Goal: Task Accomplishment & Management: Manage account settings

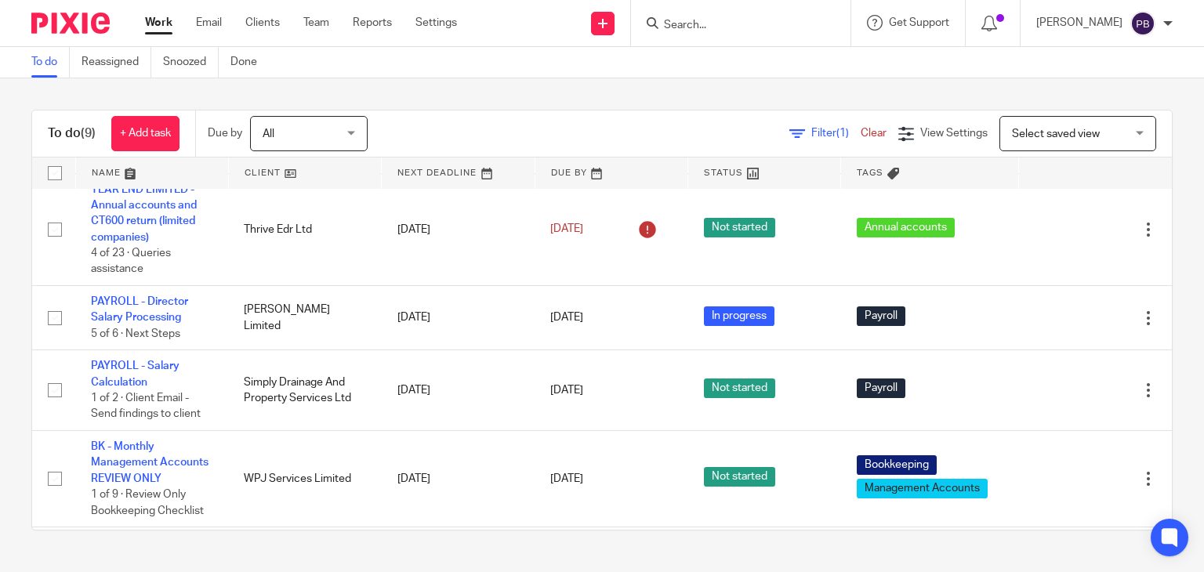
scroll to position [157, 0]
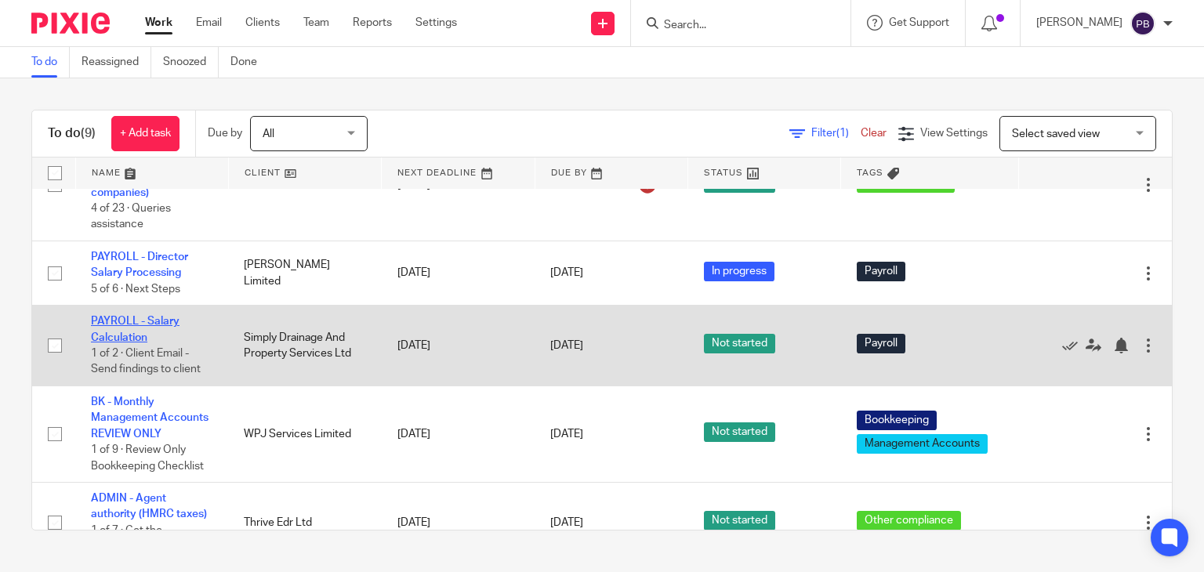
click at [120, 335] on link "PAYROLL - Salary Calculation" at bounding box center [135, 329] width 89 height 27
click at [133, 325] on link "PAYROLL - Salary Calculation" at bounding box center [135, 329] width 89 height 27
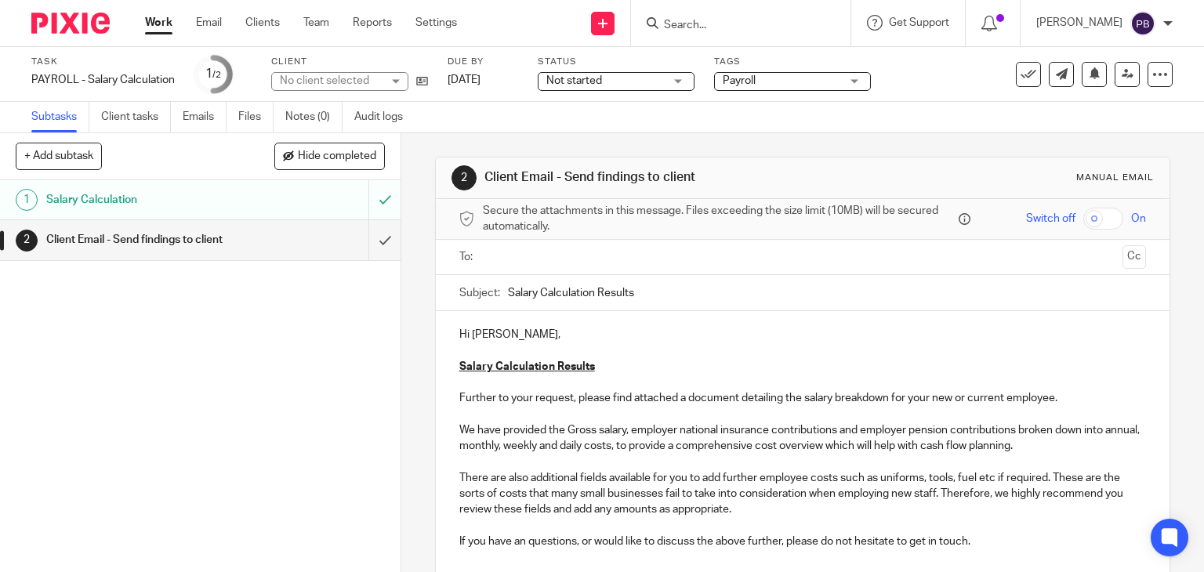
scroll to position [78, 0]
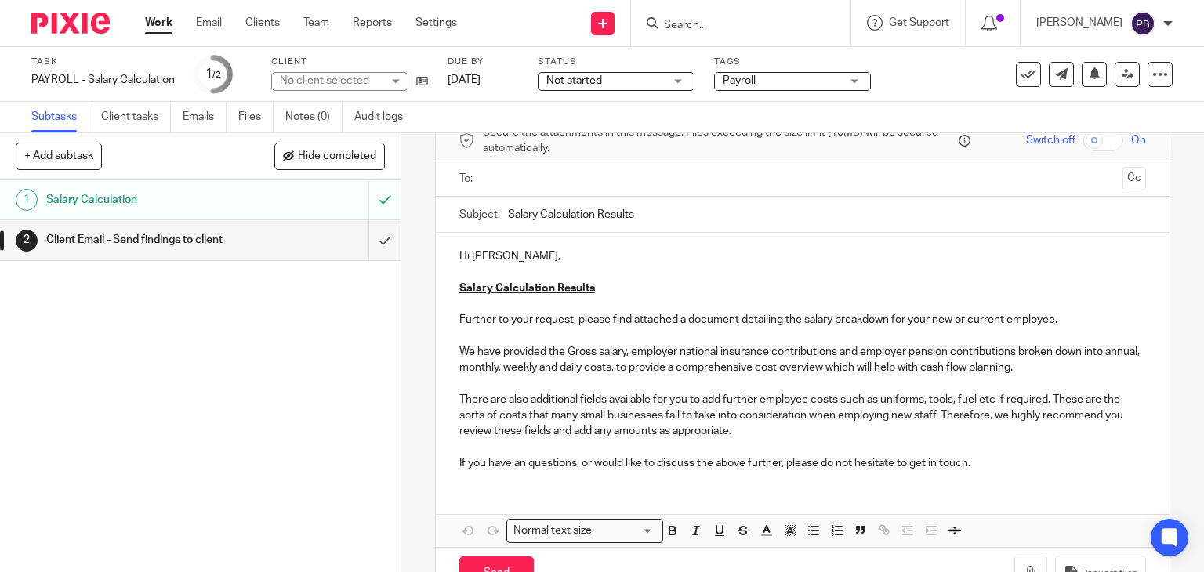
click at [453, 252] on div "Hi Steven, Salary Calculation Results Further to your request, please find atta…" at bounding box center [803, 358] width 735 height 250
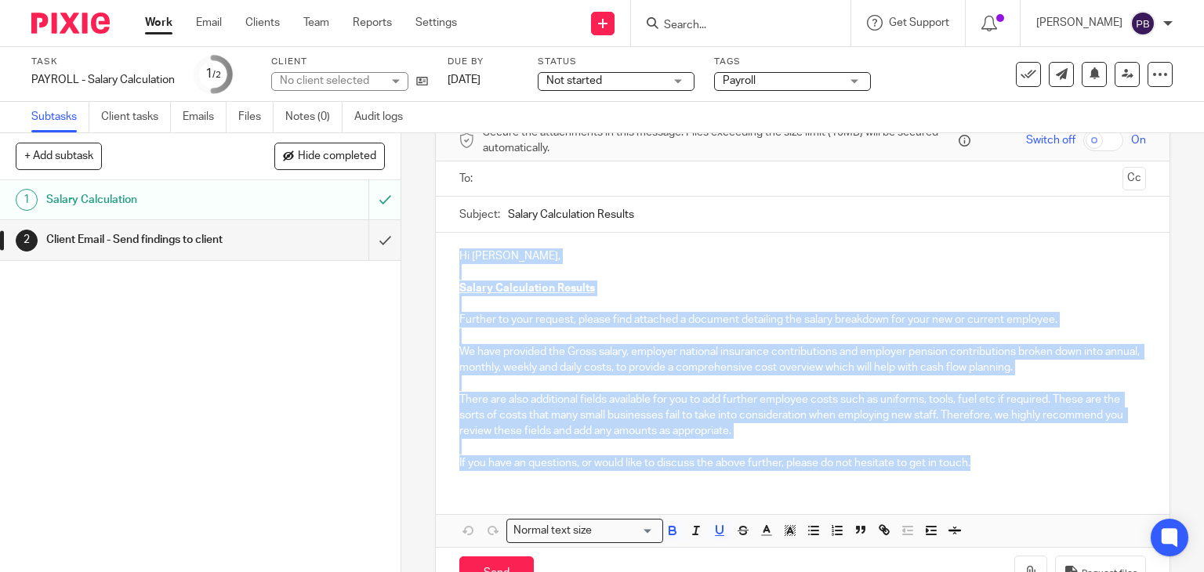
drag, startPoint x: 453, startPoint y: 252, endPoint x: 1013, endPoint y: 477, distance: 603.6
click at [1013, 477] on div "Hi Steven, Salary Calculation Results Further to your request, please find atta…" at bounding box center [803, 358] width 735 height 250
copy div "Hi Steven, Salary Calculation Results Further to your request, please find atta…"
click at [691, 244] on div "Hi Steven, Salary Calculation Results Further to your request, please find atta…" at bounding box center [803, 358] width 735 height 250
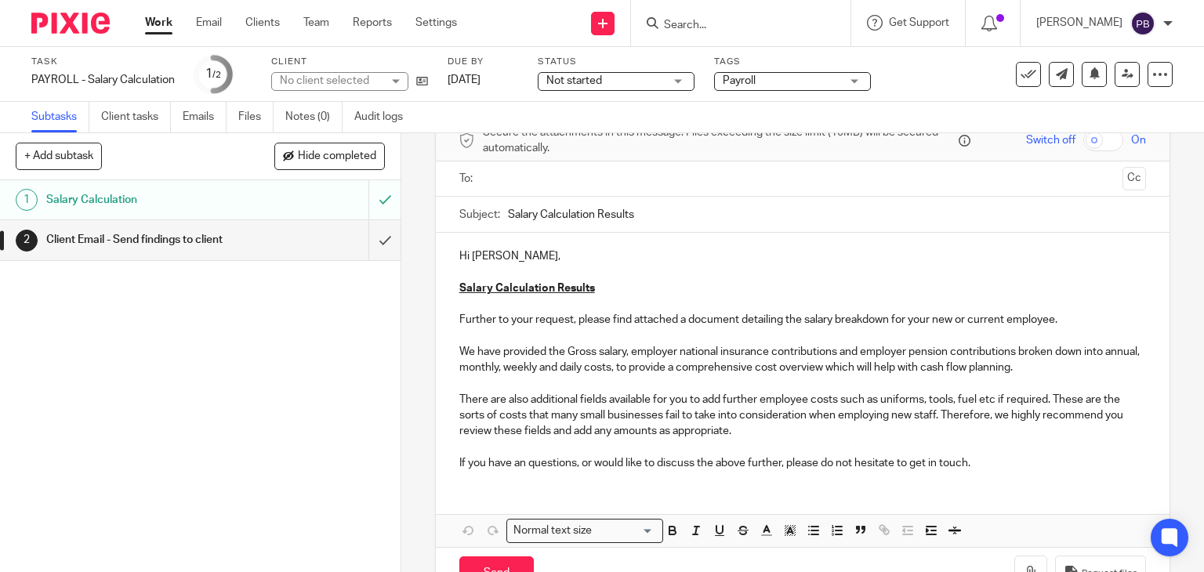
click at [90, 399] on div "1 Salary Calculation 2 Client Email - Send findings to client" at bounding box center [200, 376] width 401 height 392
click at [160, 28] on link "Work" at bounding box center [158, 23] width 27 height 16
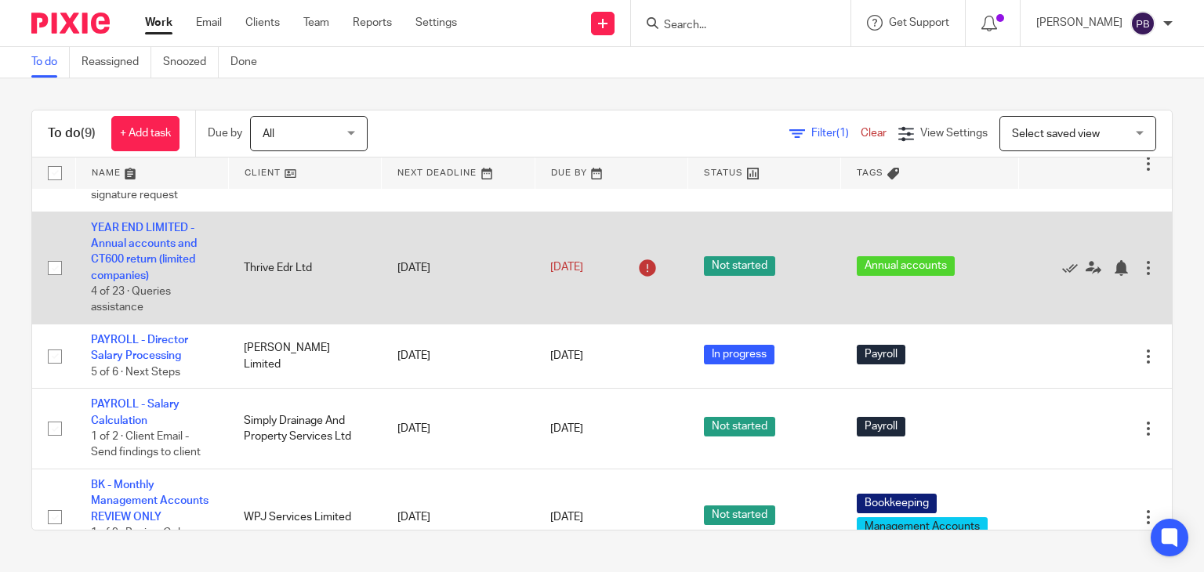
scroll to position [60, 0]
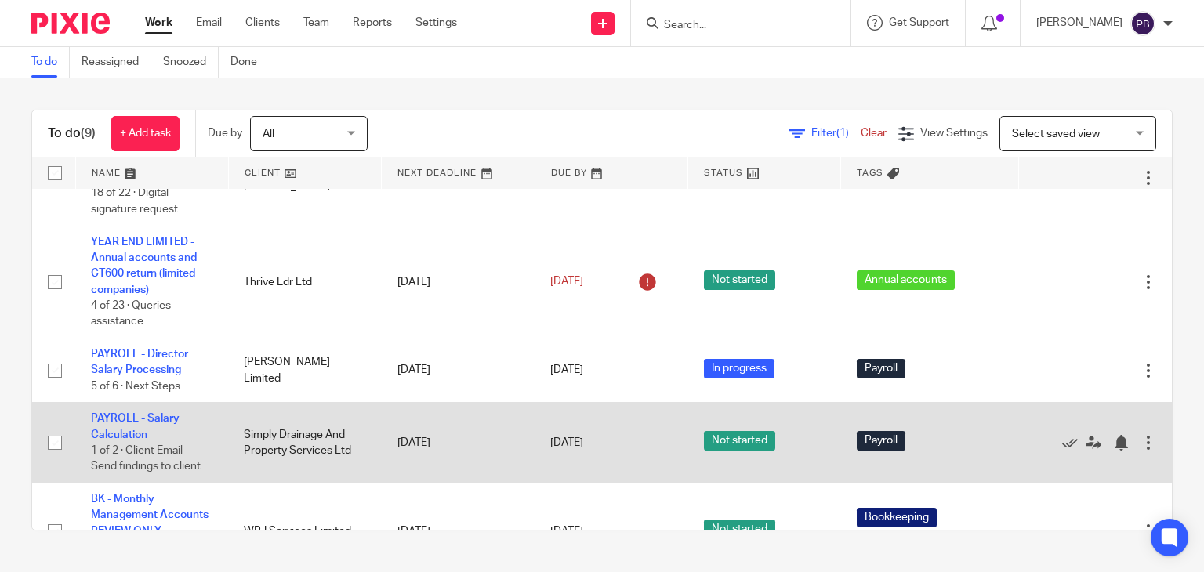
click at [58, 447] on input "checkbox" at bounding box center [55, 443] width 30 height 30
checkbox input "true"
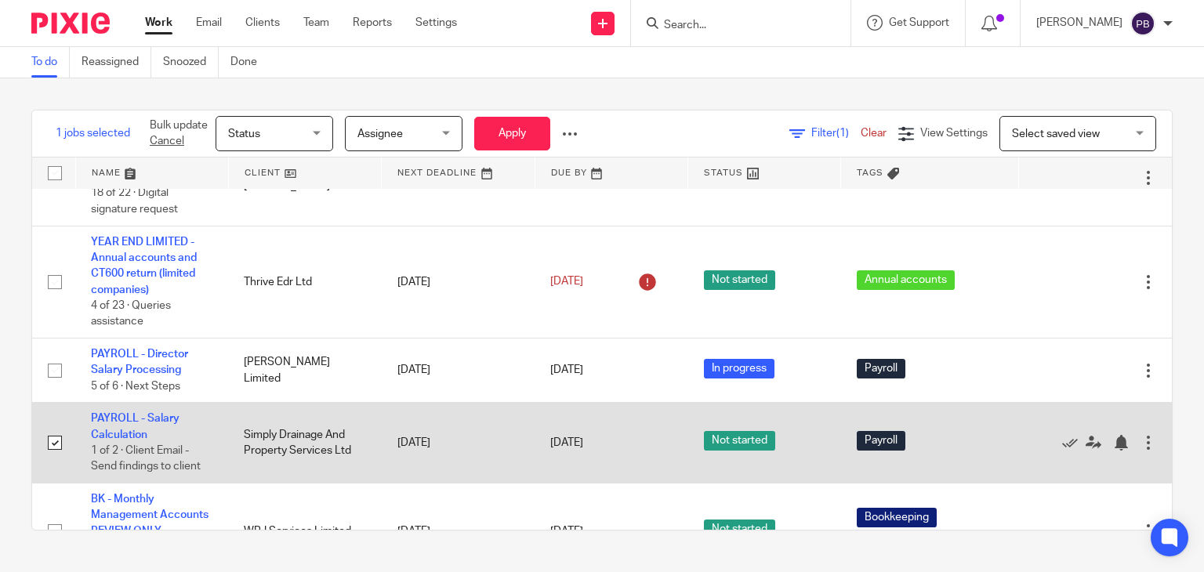
click at [1141, 442] on div at bounding box center [1149, 443] width 16 height 16
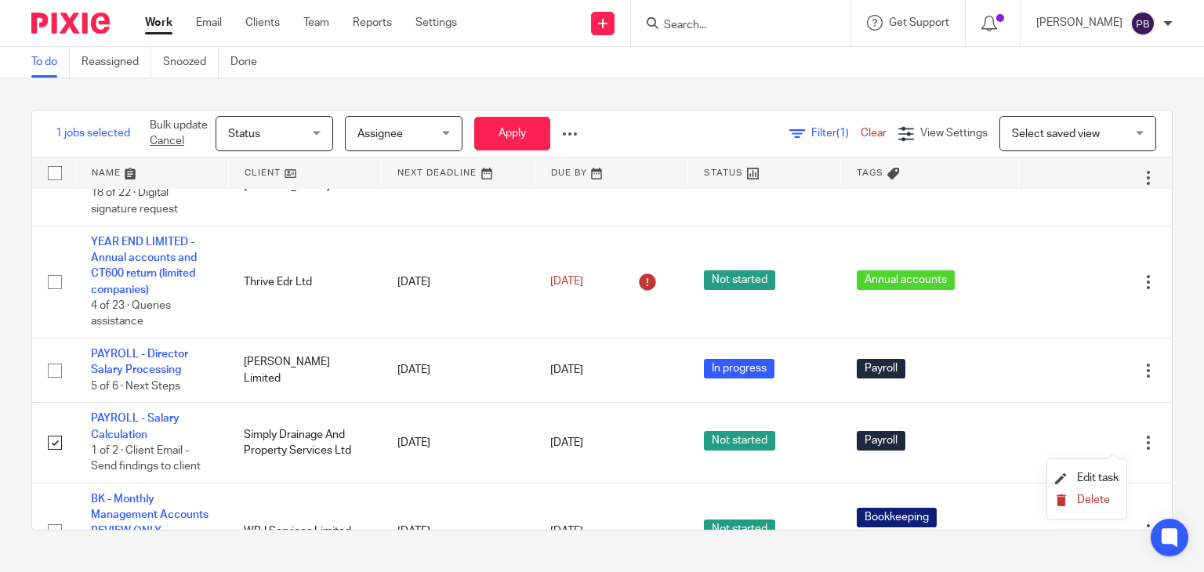
click at [1088, 499] on span "Delete" at bounding box center [1093, 500] width 33 height 11
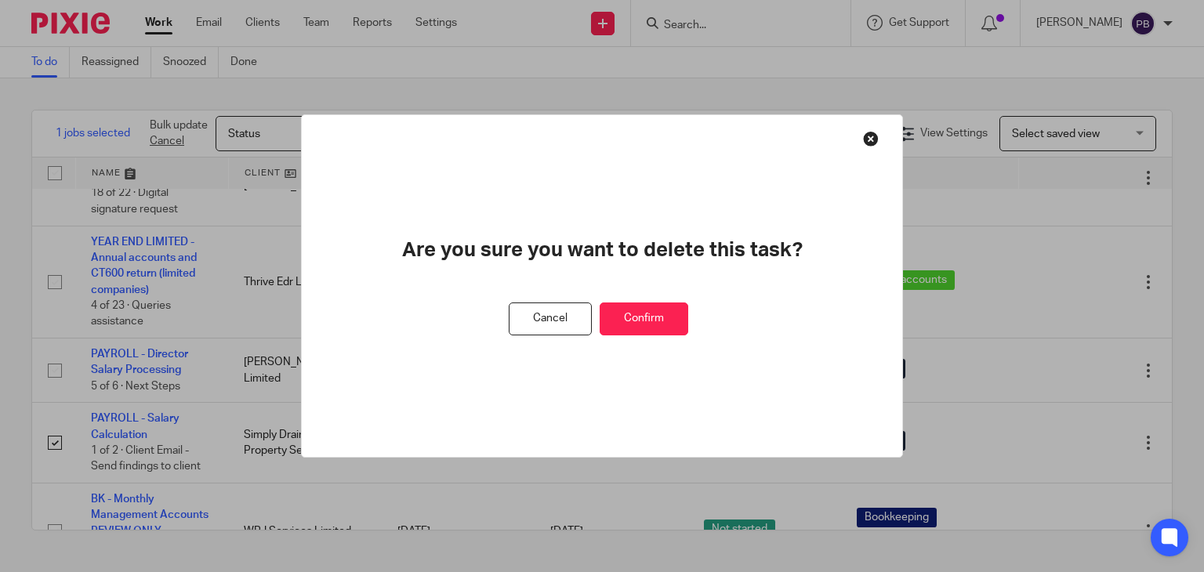
click at [619, 313] on button "Confirm" at bounding box center [644, 320] width 89 height 34
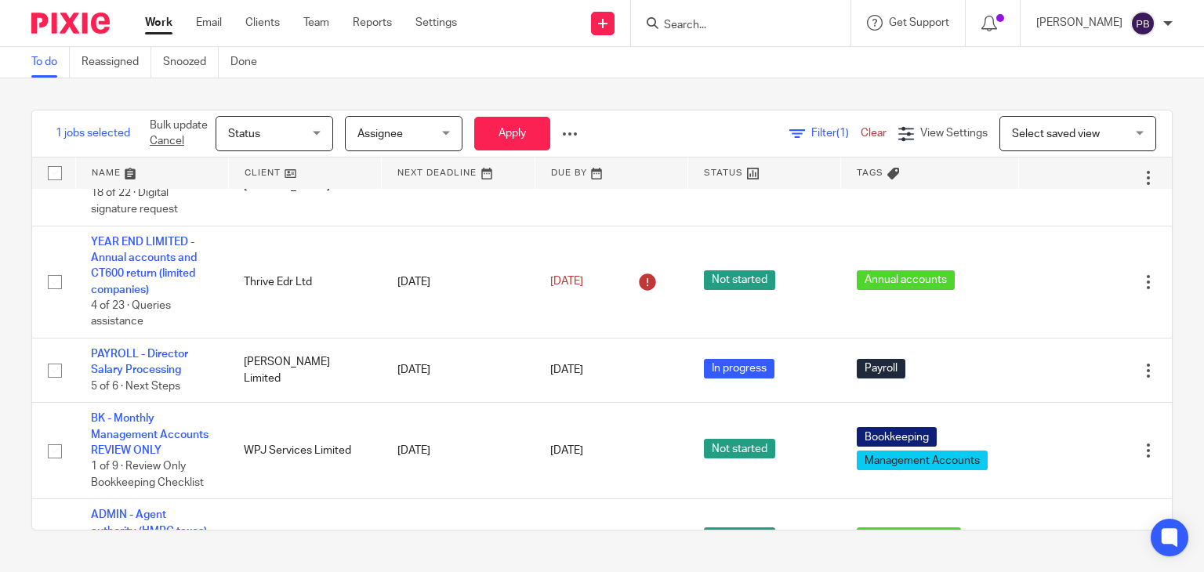
click at [718, 23] on input "Search" at bounding box center [732, 26] width 141 height 14
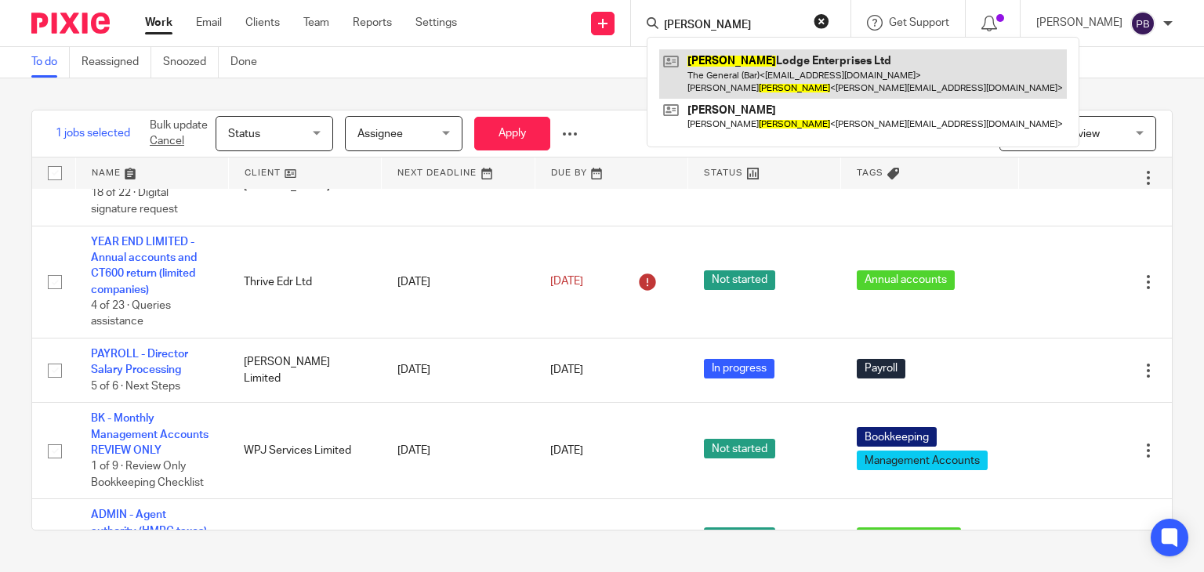
type input "osborne"
click at [764, 73] on link at bounding box center [863, 73] width 408 height 49
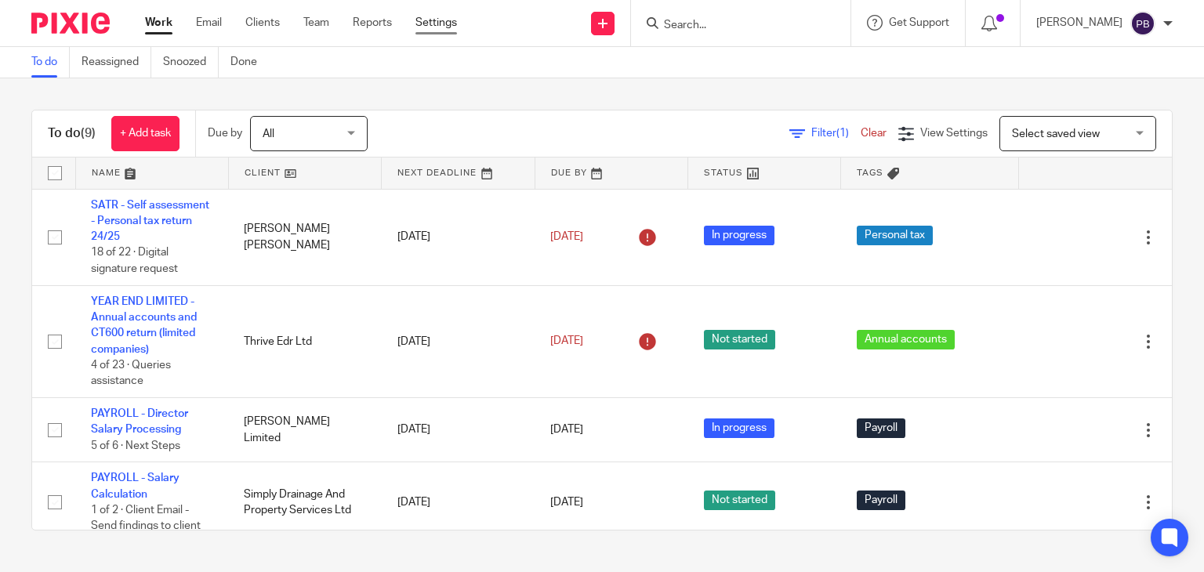
click at [446, 26] on link "Settings" at bounding box center [437, 23] width 42 height 16
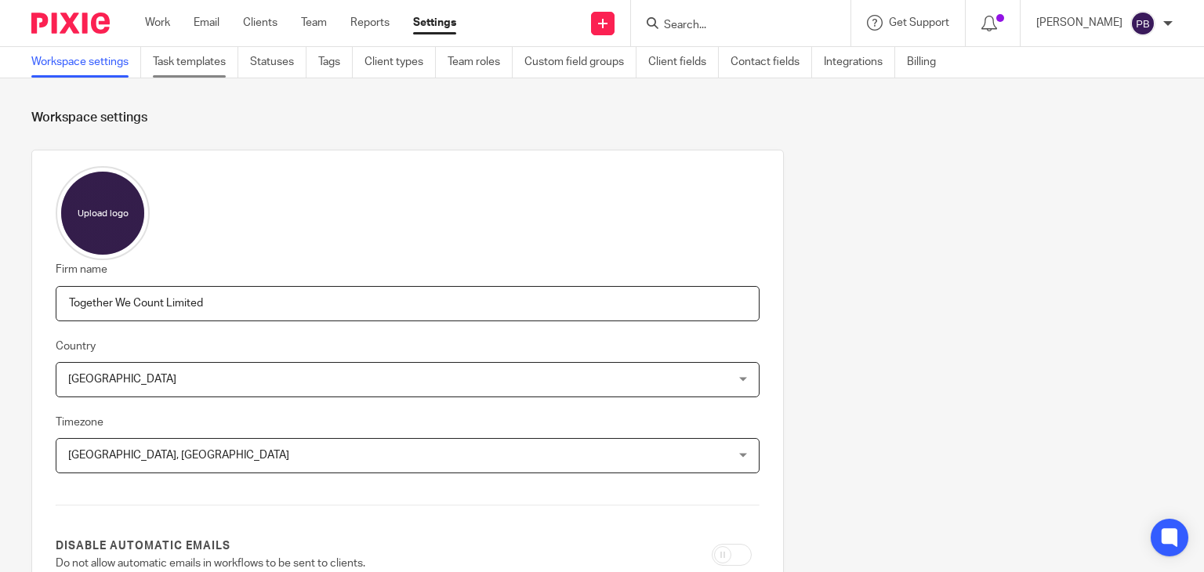
click at [185, 67] on link "Task templates" at bounding box center [195, 62] width 85 height 31
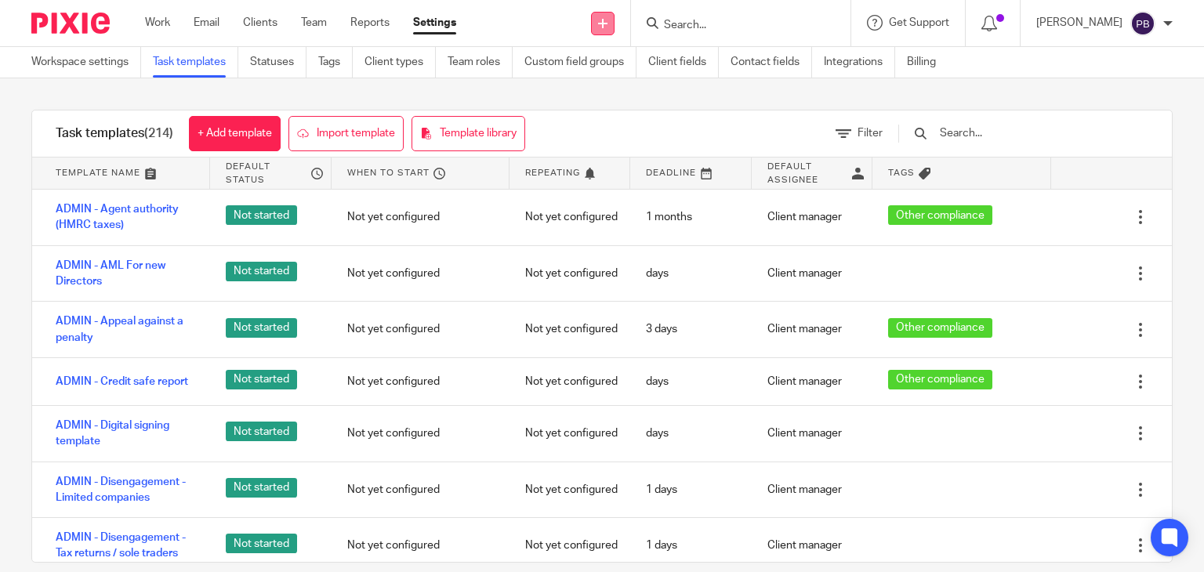
click at [615, 28] on link at bounding box center [603, 24] width 24 height 24
click at [634, 97] on link "Create task" at bounding box center [625, 96] width 110 height 23
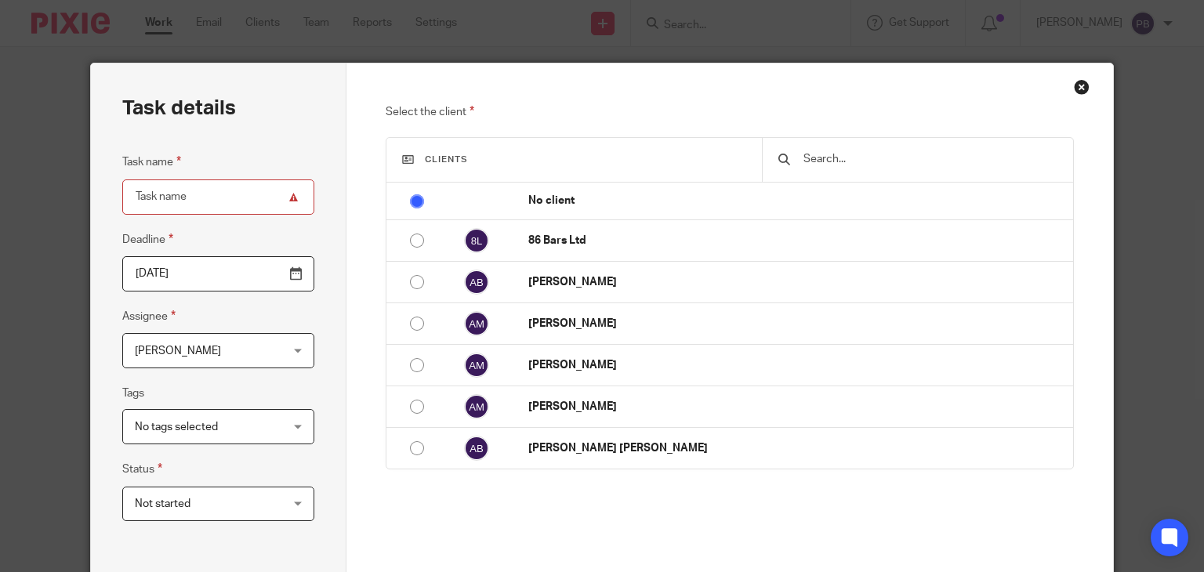
click at [826, 162] on input "text" at bounding box center [929, 159] width 255 height 17
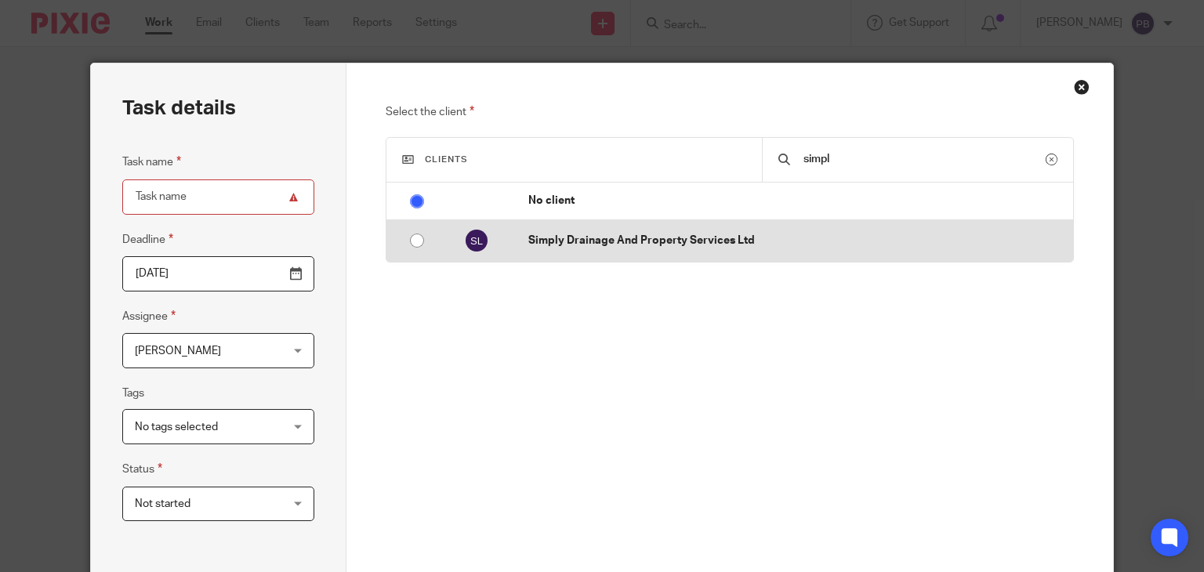
type input "simpl"
click at [651, 239] on p "Simply Drainage And Property Services Ltd" at bounding box center [796, 241] width 536 height 16
radio input "false"
radio input "true"
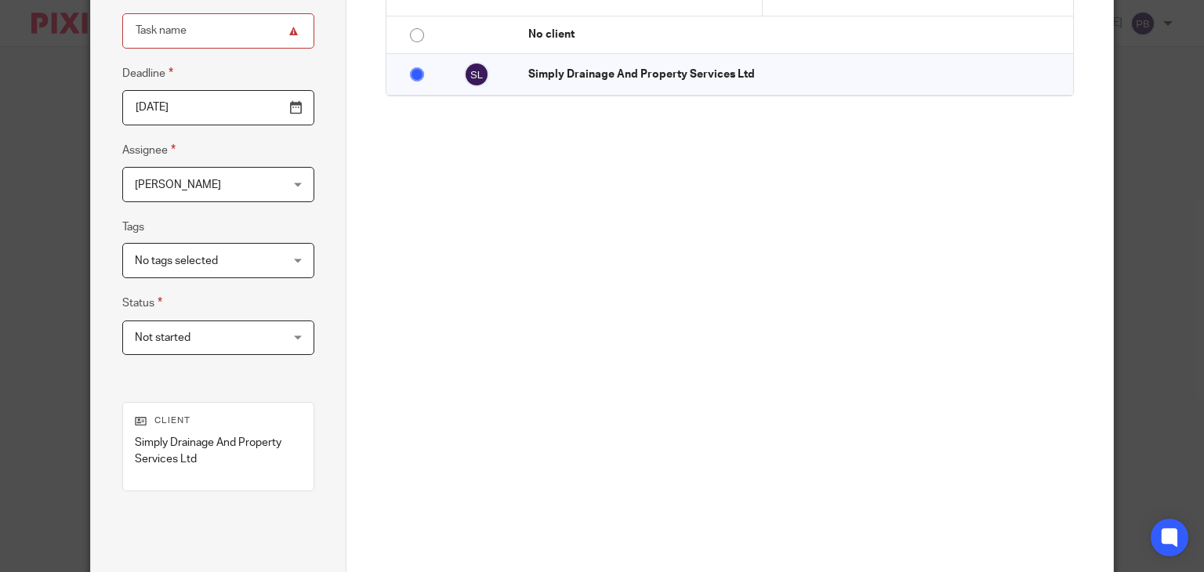
scroll to position [317, 0]
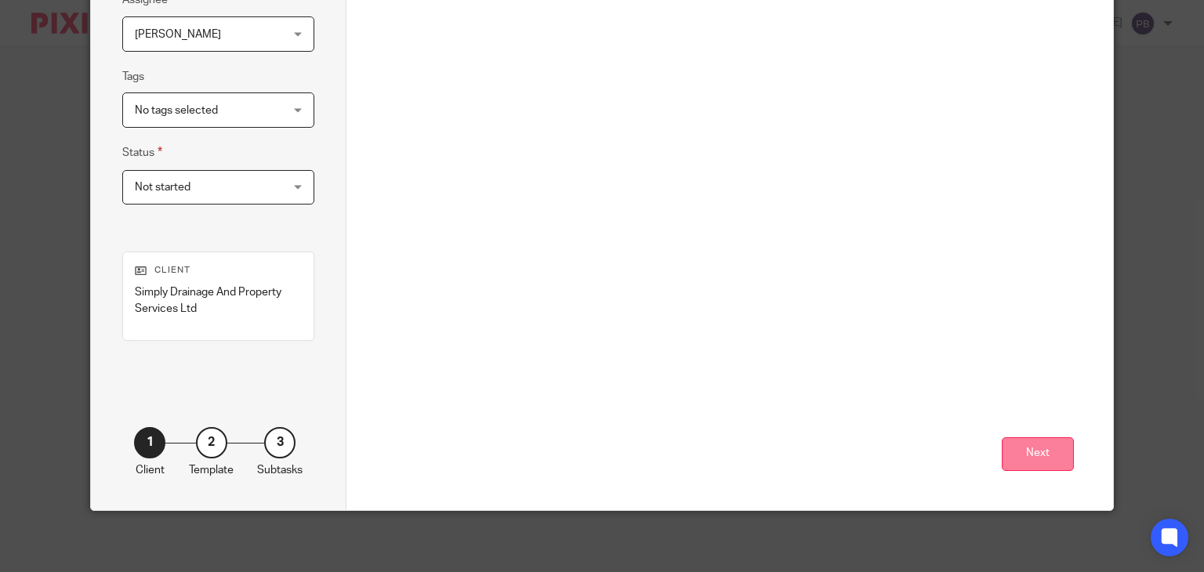
click at [1029, 451] on button "Next" at bounding box center [1038, 454] width 72 height 34
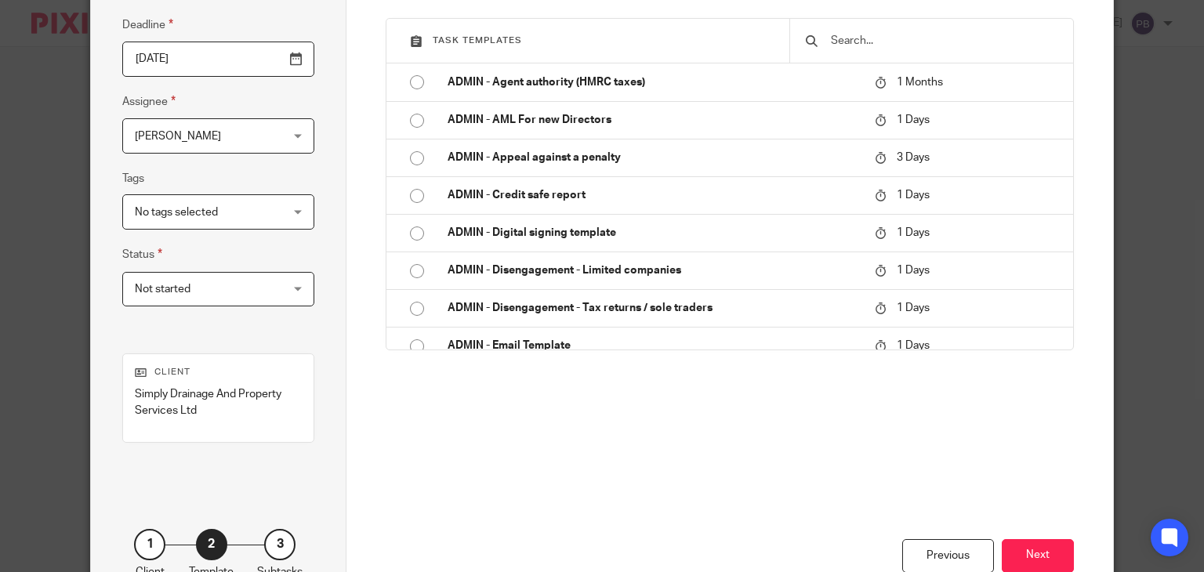
scroll to position [0, 0]
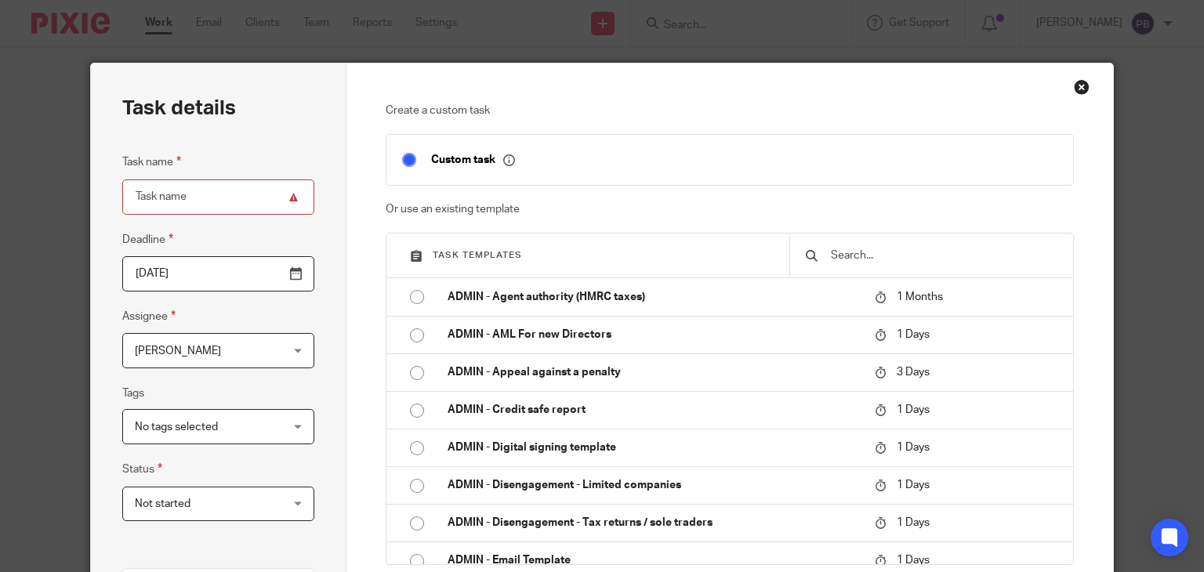
click at [838, 258] on input "text" at bounding box center [943, 255] width 228 height 17
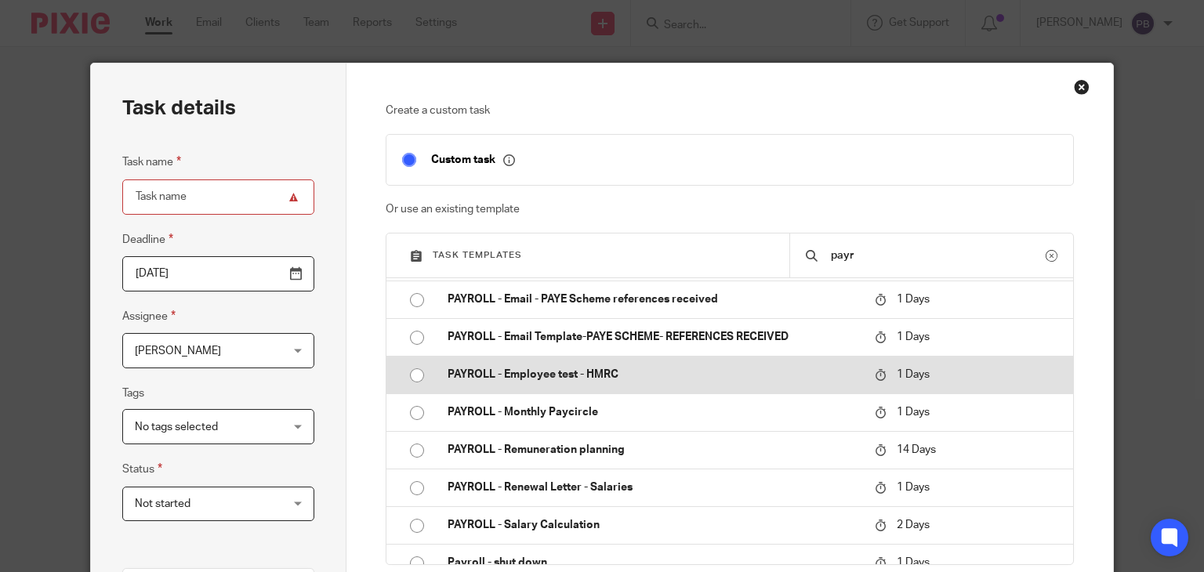
scroll to position [129, 0]
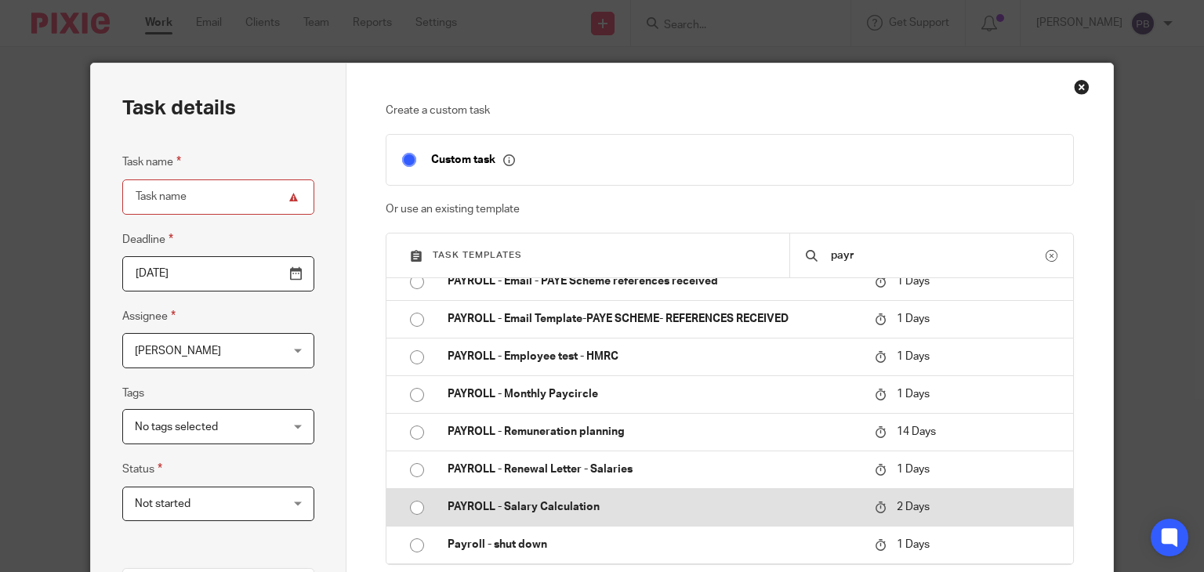
type input "payr"
click at [499, 503] on p "PAYROLL - Salary Calculation" at bounding box center [654, 507] width 412 height 16
type input "2025-08-13"
type input "PAYROLL - Salary Calculation"
checkbox input "false"
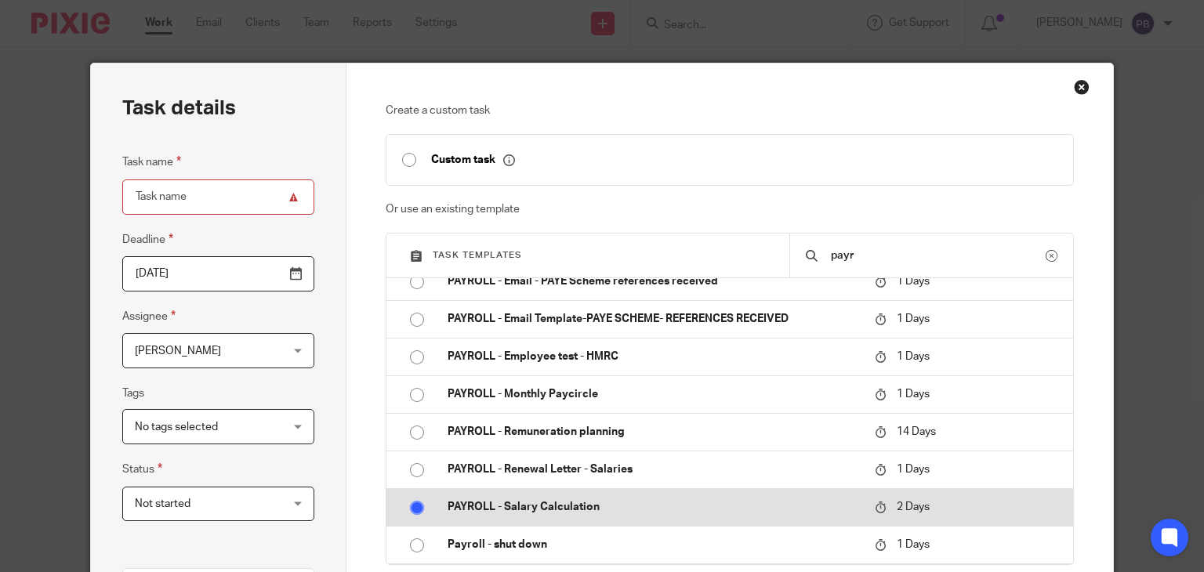
radio input "true"
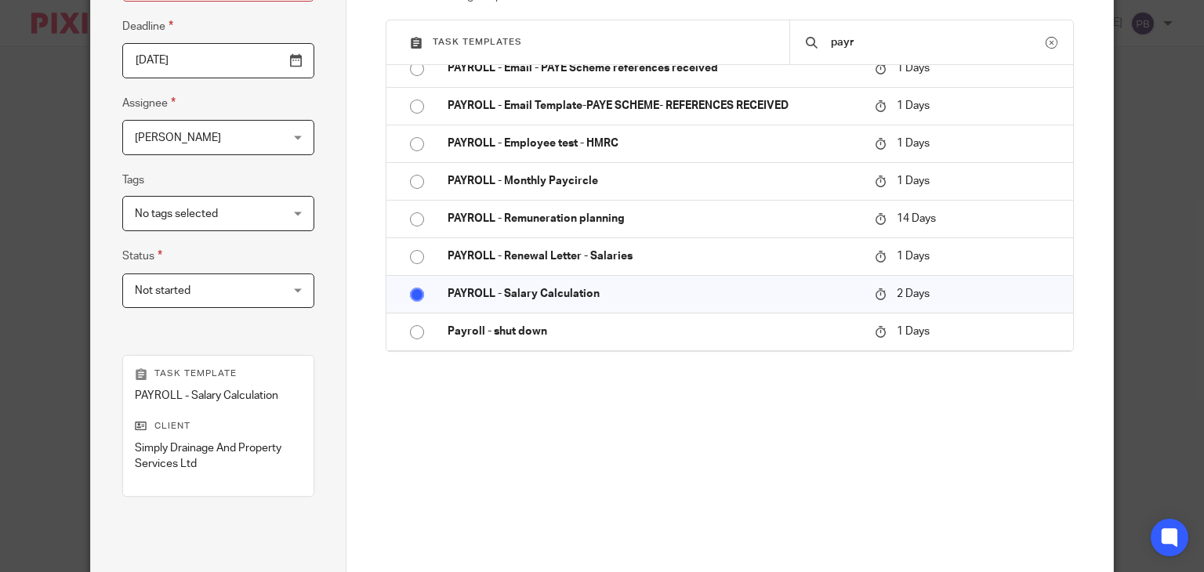
scroll to position [314, 0]
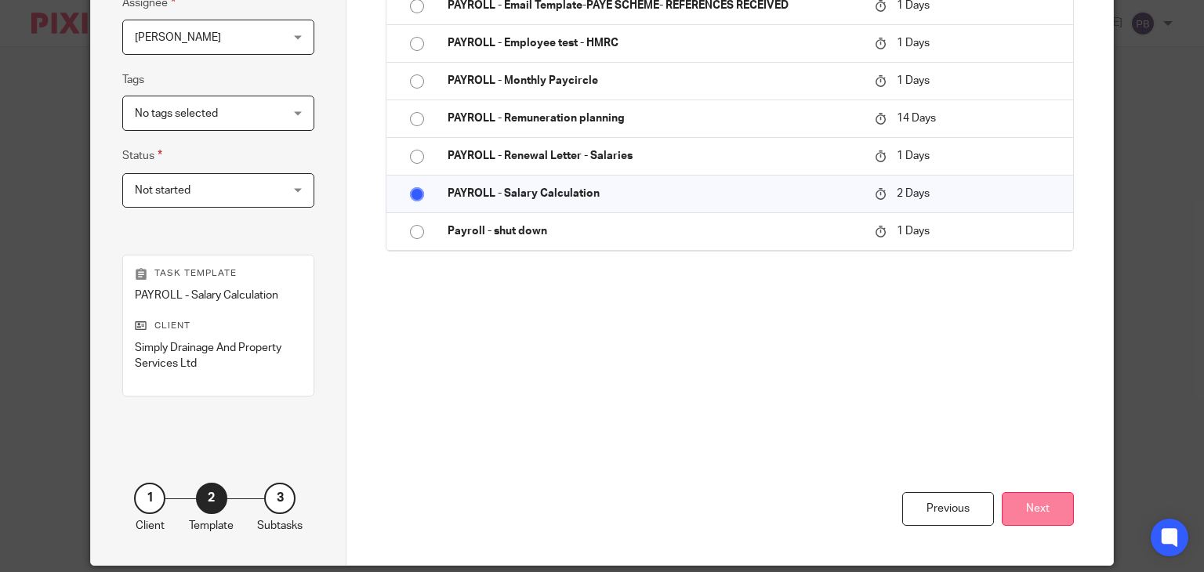
click at [1041, 504] on button "Next" at bounding box center [1038, 509] width 72 height 34
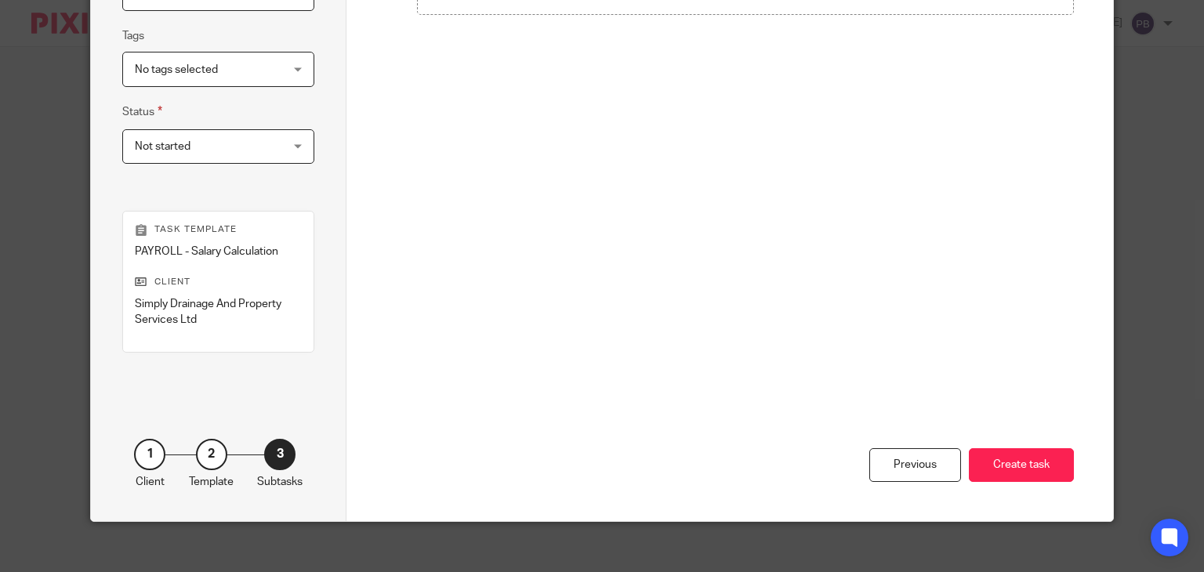
scroll to position [369, 0]
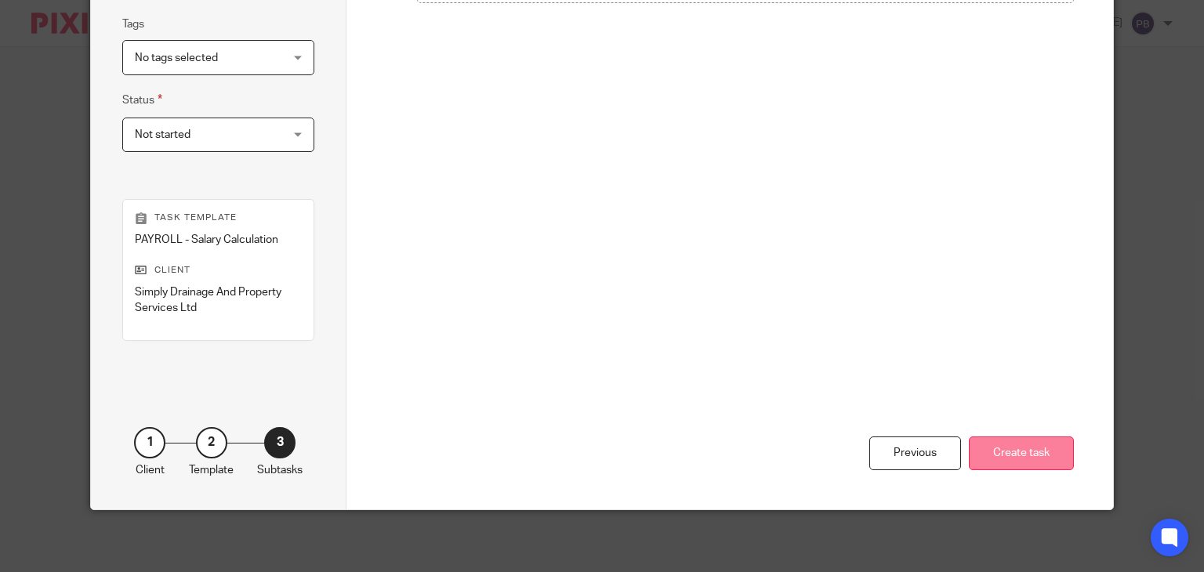
click at [1025, 466] on button "Create task" at bounding box center [1021, 454] width 105 height 34
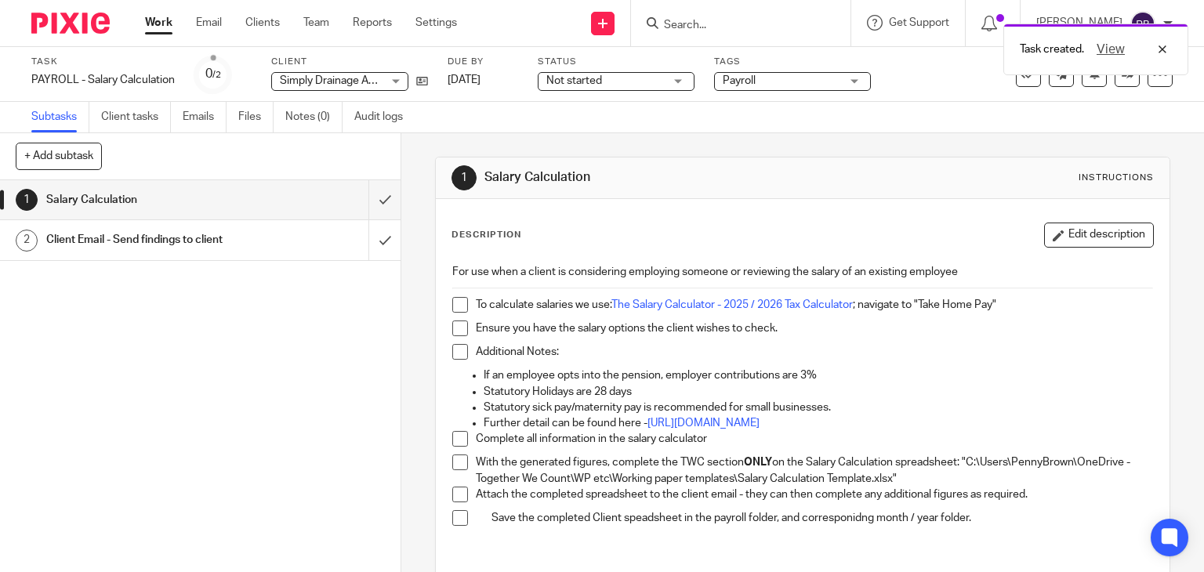
click at [458, 305] on span at bounding box center [460, 305] width 16 height 16
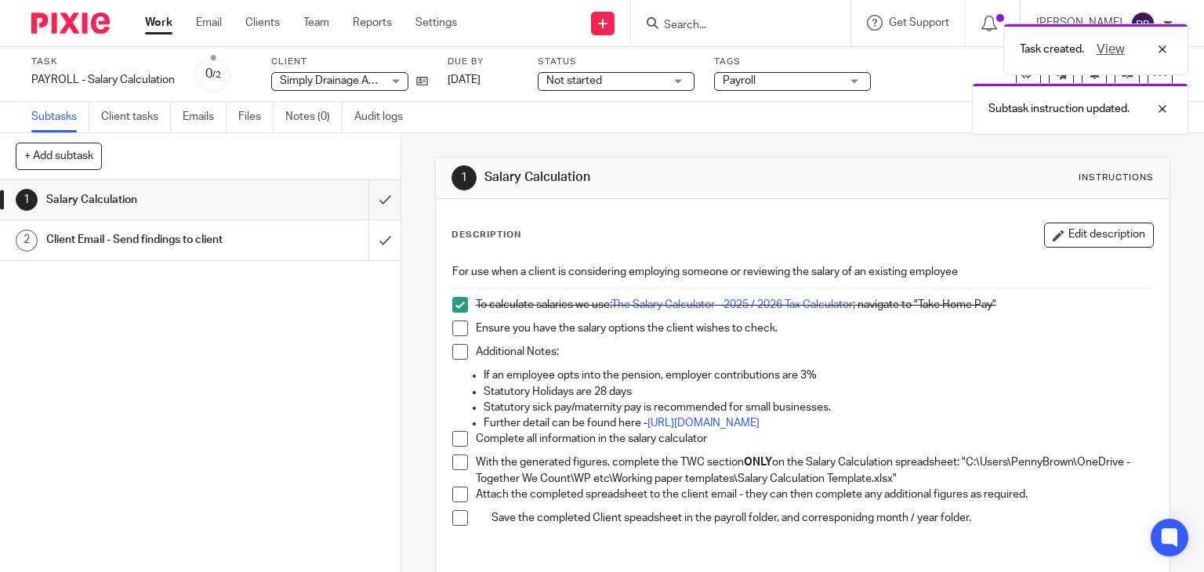
click at [452, 327] on span at bounding box center [460, 329] width 16 height 16
click at [453, 349] on span at bounding box center [460, 352] width 16 height 16
click at [452, 433] on span at bounding box center [460, 439] width 16 height 16
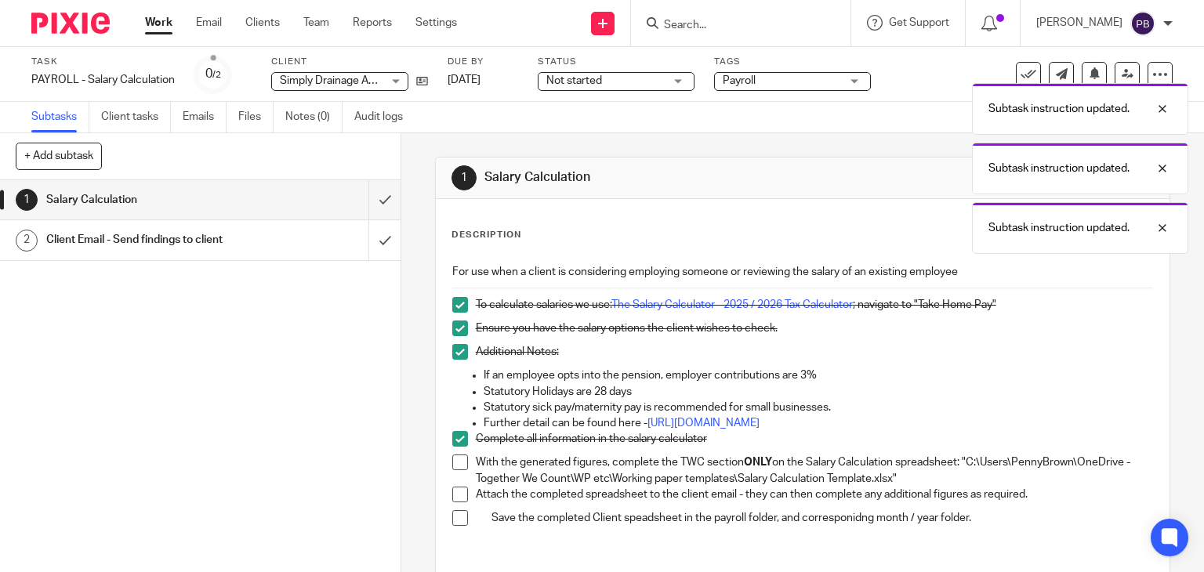
click at [457, 461] on span at bounding box center [460, 463] width 16 height 16
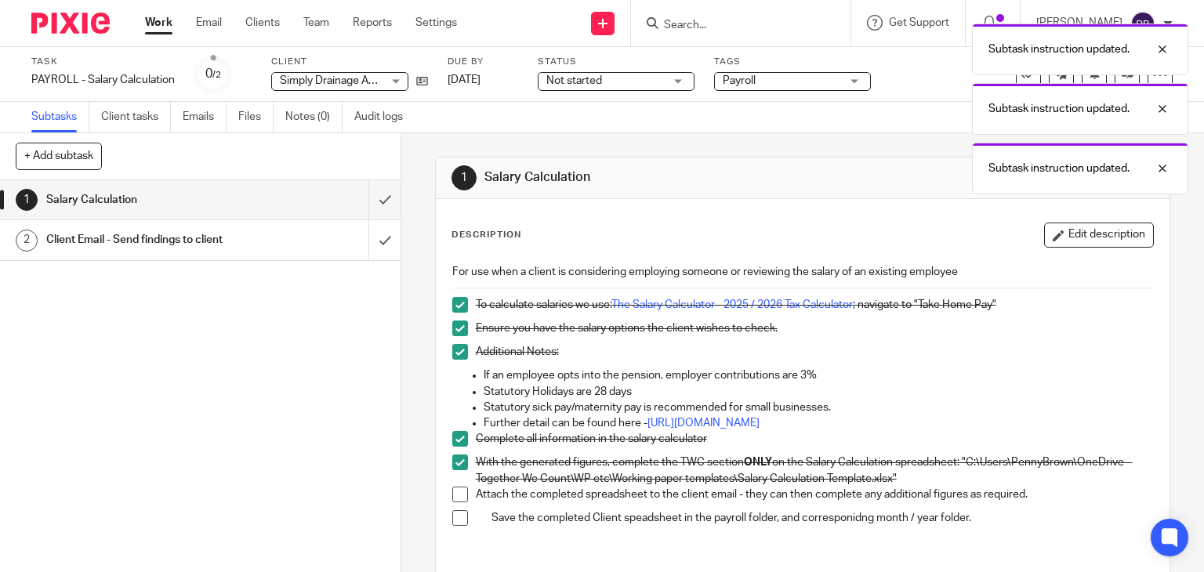
click at [453, 492] on span at bounding box center [460, 495] width 16 height 16
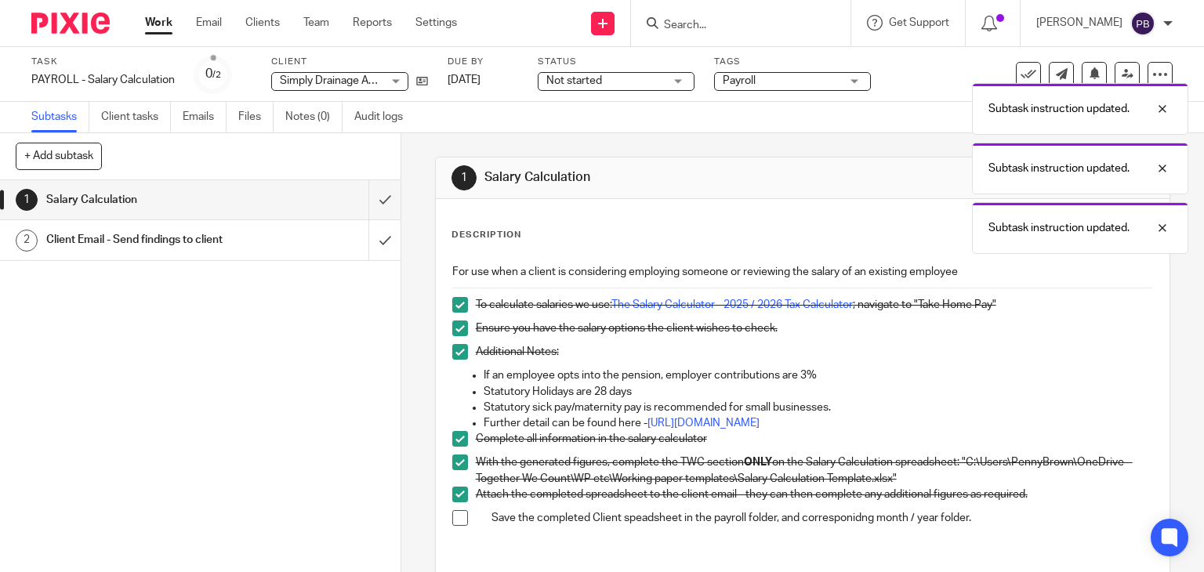
click at [455, 517] on span at bounding box center [460, 518] width 16 height 16
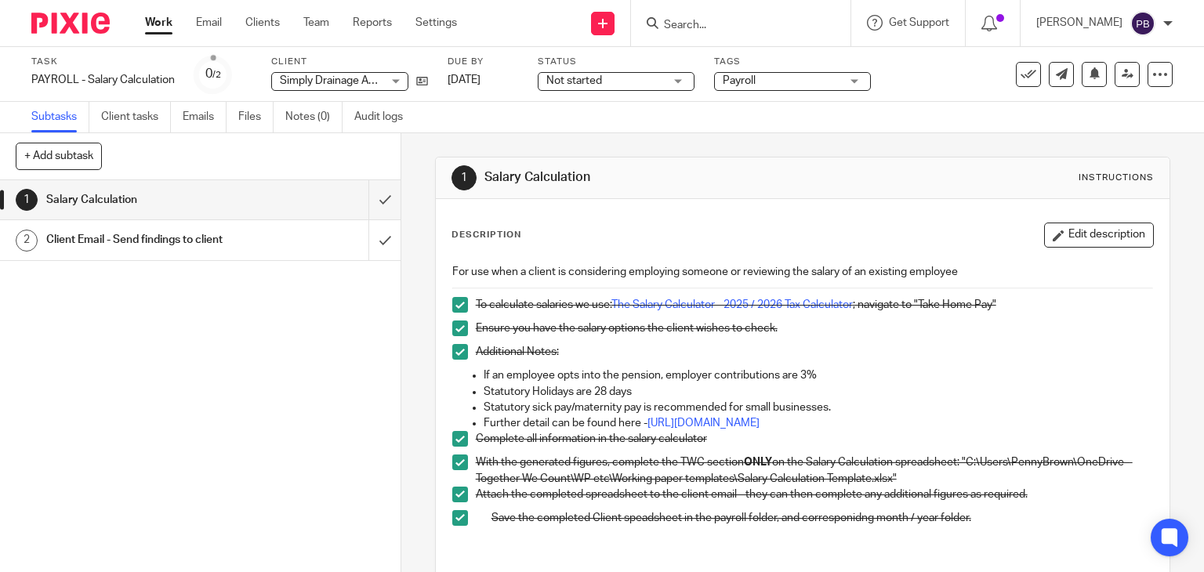
click at [365, 470] on div "1 Salary Calculation 2 Client Email - Send findings to client" at bounding box center [200, 376] width 401 height 392
click at [144, 241] on h1 "Client Email - Send findings to client" at bounding box center [148, 240] width 205 height 24
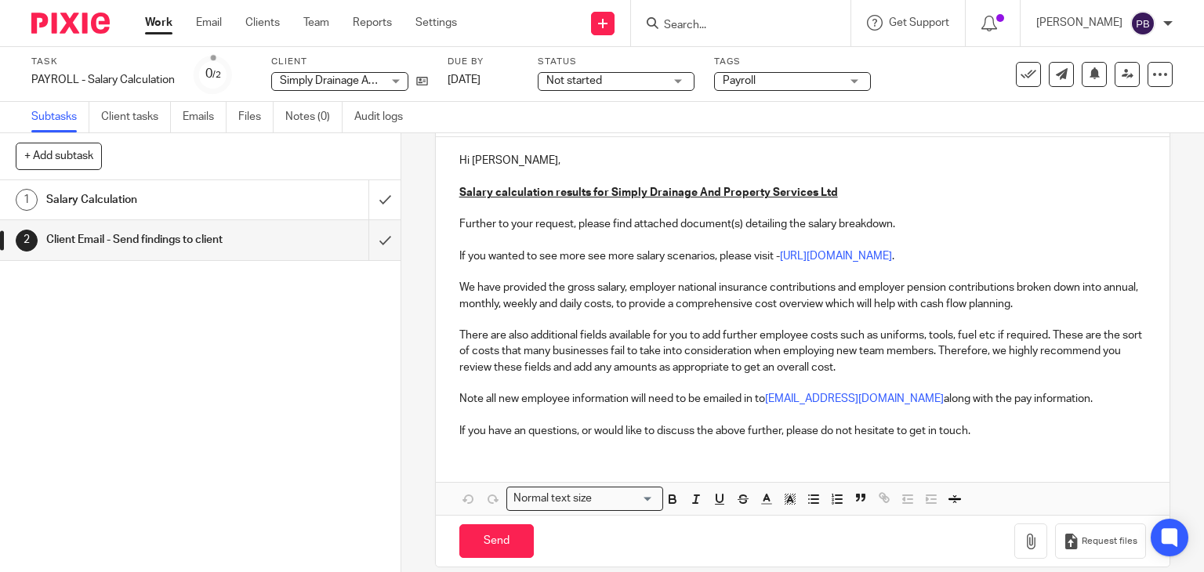
scroll to position [191, 0]
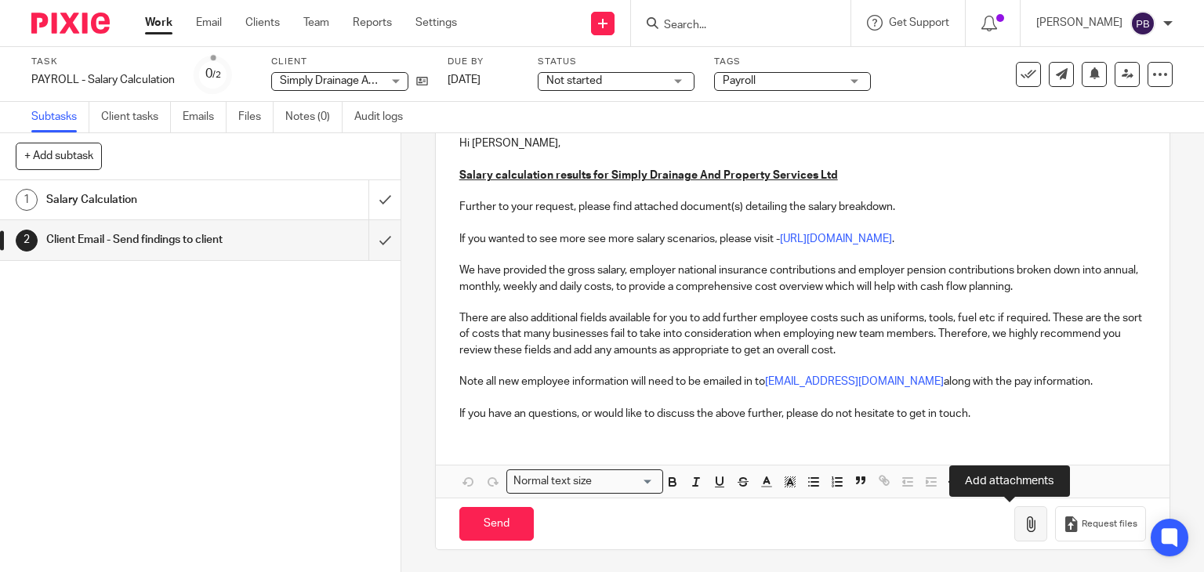
click at [1023, 526] on icon "button" at bounding box center [1031, 525] width 16 height 16
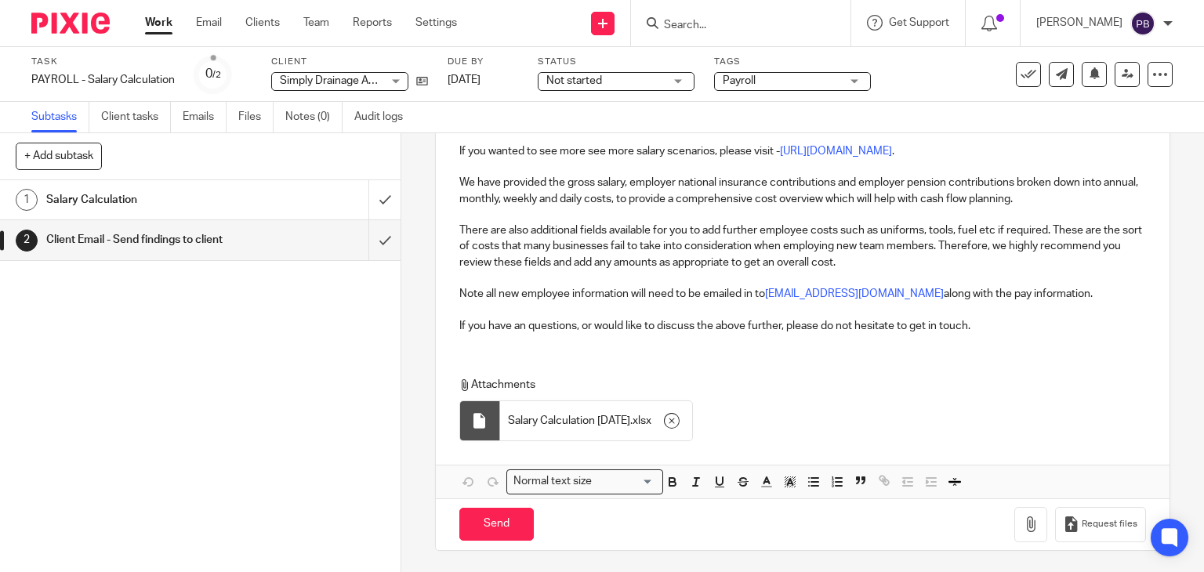
scroll to position [0, 0]
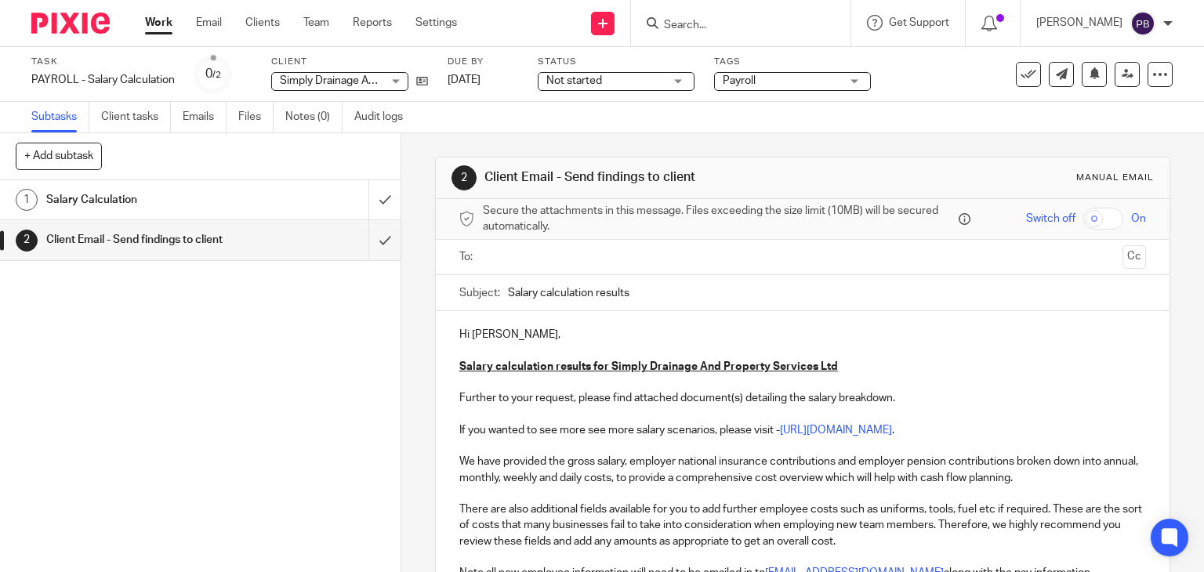
click at [503, 255] on input "text" at bounding box center [802, 258] width 628 height 18
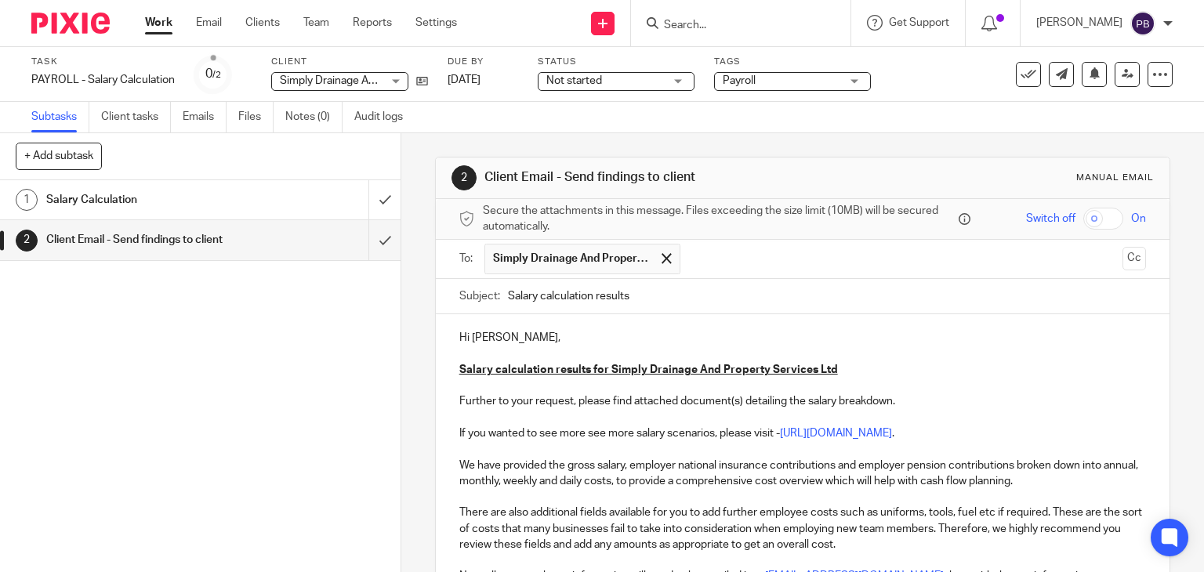
scroll to position [282, 0]
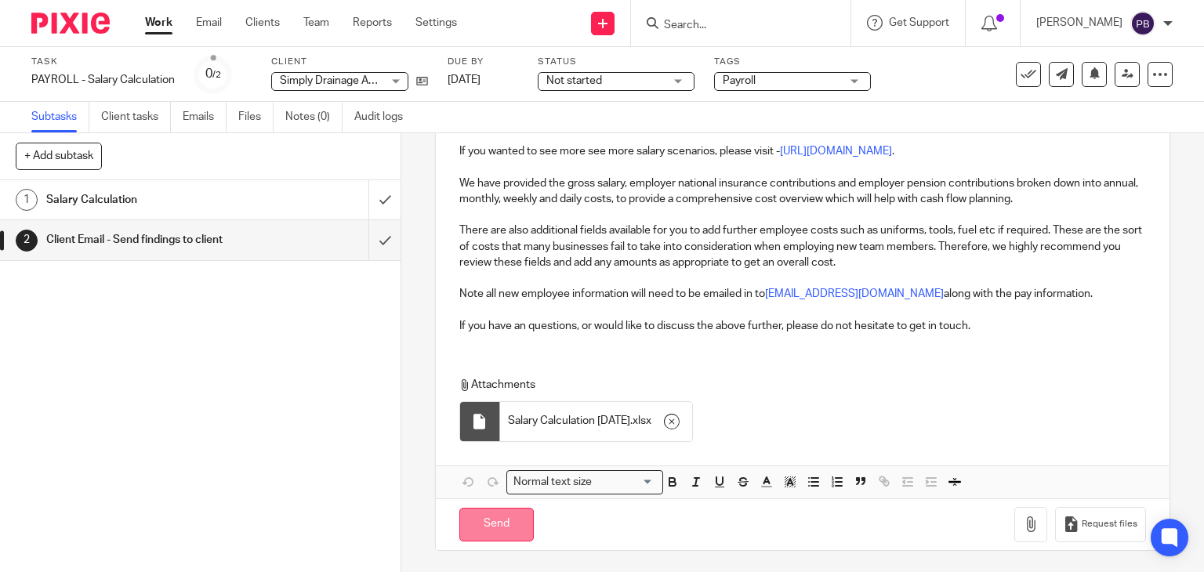
click at [490, 520] on input "Send" at bounding box center [496, 525] width 74 height 34
type input "Sent"
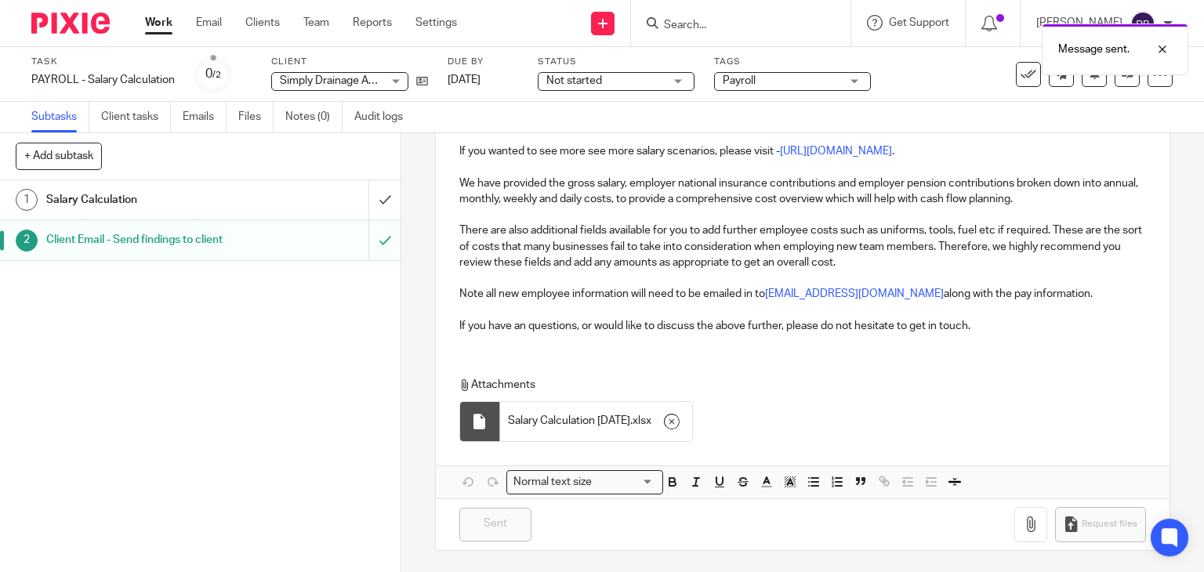
click at [112, 192] on h1 "Salary Calculation" at bounding box center [148, 200] width 205 height 24
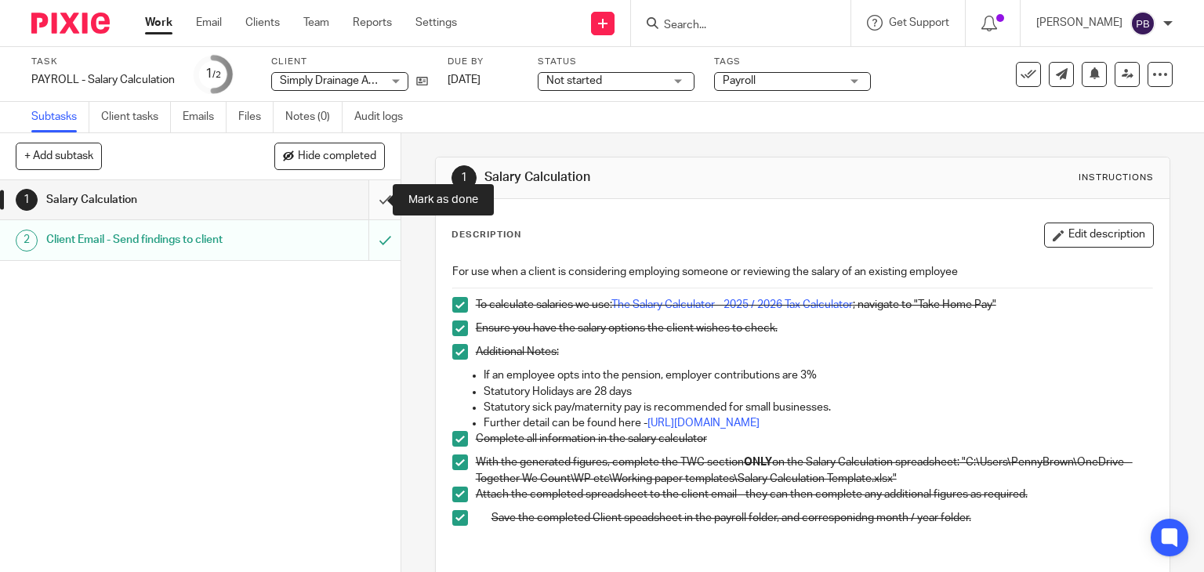
click at [365, 201] on input "submit" at bounding box center [200, 199] width 401 height 39
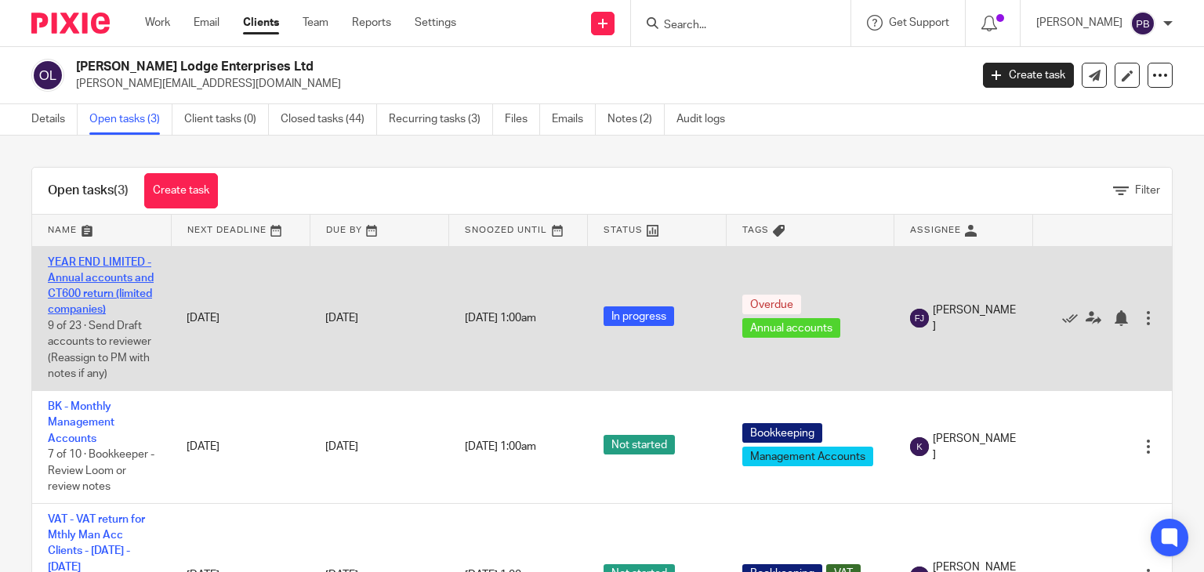
click at [91, 283] on td "YEAR END LIMITED - Annual accounts and CT600 return (limited companies) 9 of 23…" at bounding box center [101, 318] width 139 height 145
click at [82, 278] on link "YEAR END LIMITED - Annual accounts and CT600 return (limited companies)" at bounding box center [101, 286] width 106 height 59
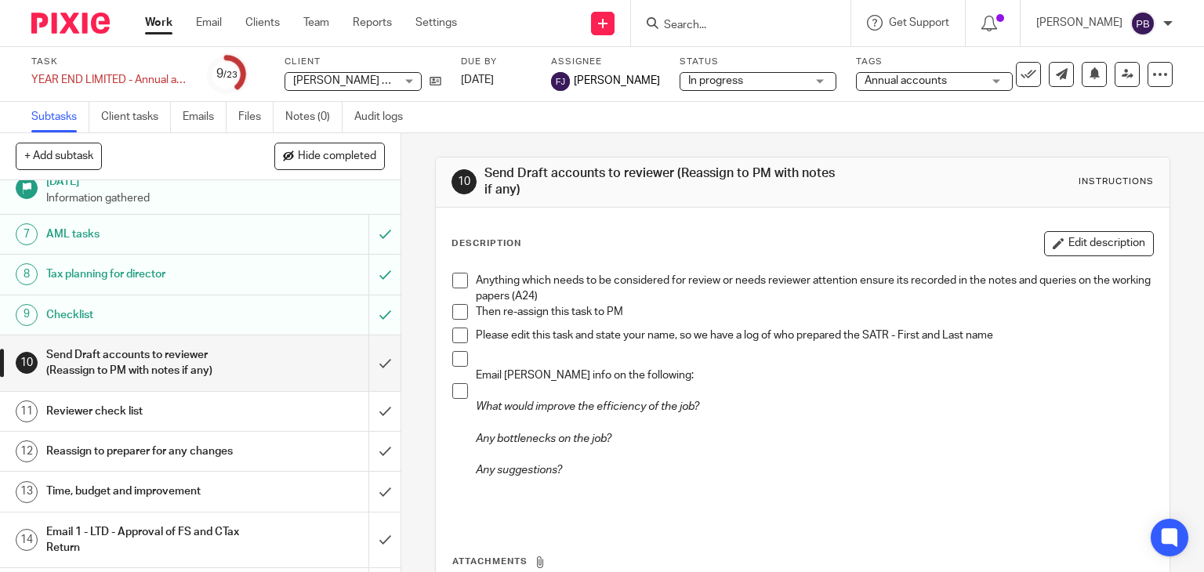
click at [194, 327] on h1 "Checklist" at bounding box center [148, 315] width 205 height 24
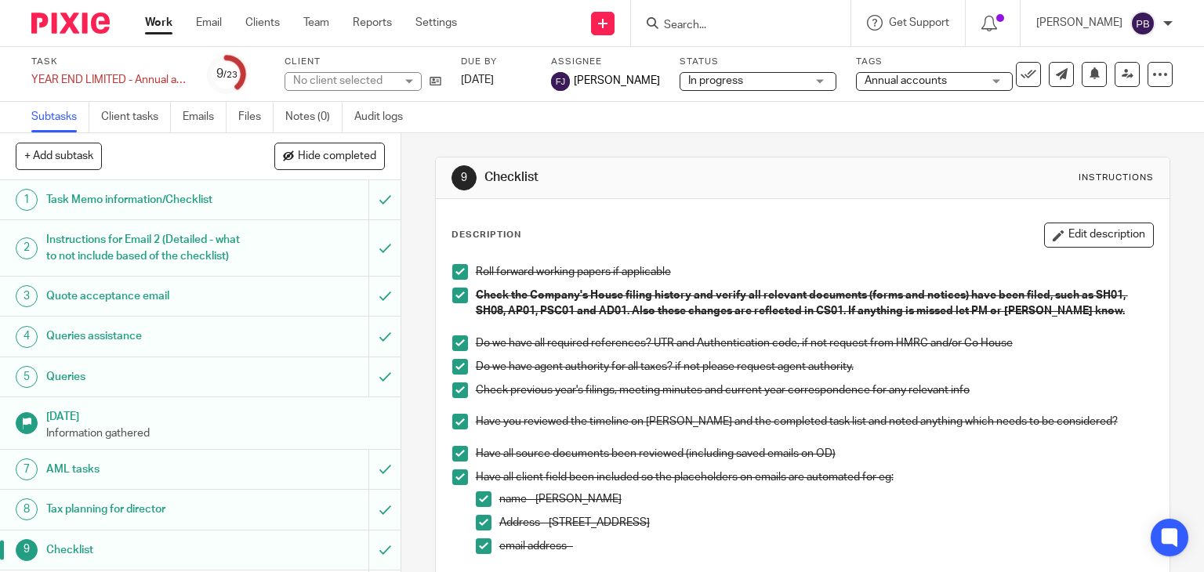
click at [152, 29] on link "Work" at bounding box center [158, 23] width 27 height 16
